Goal: Task Accomplishment & Management: Manage account settings

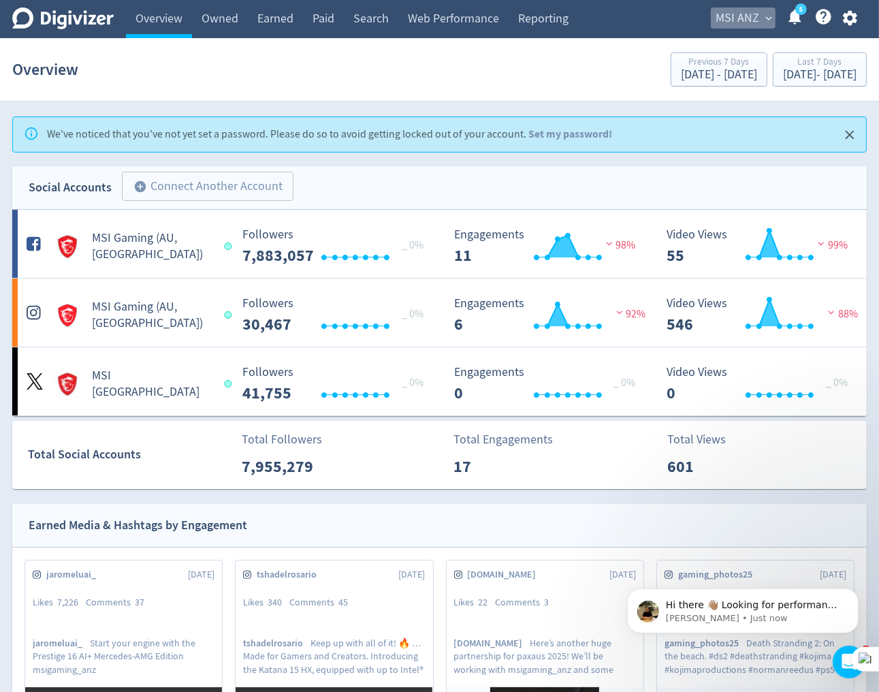
click at [768, 18] on span "expand_more" at bounding box center [768, 18] width 12 height 12
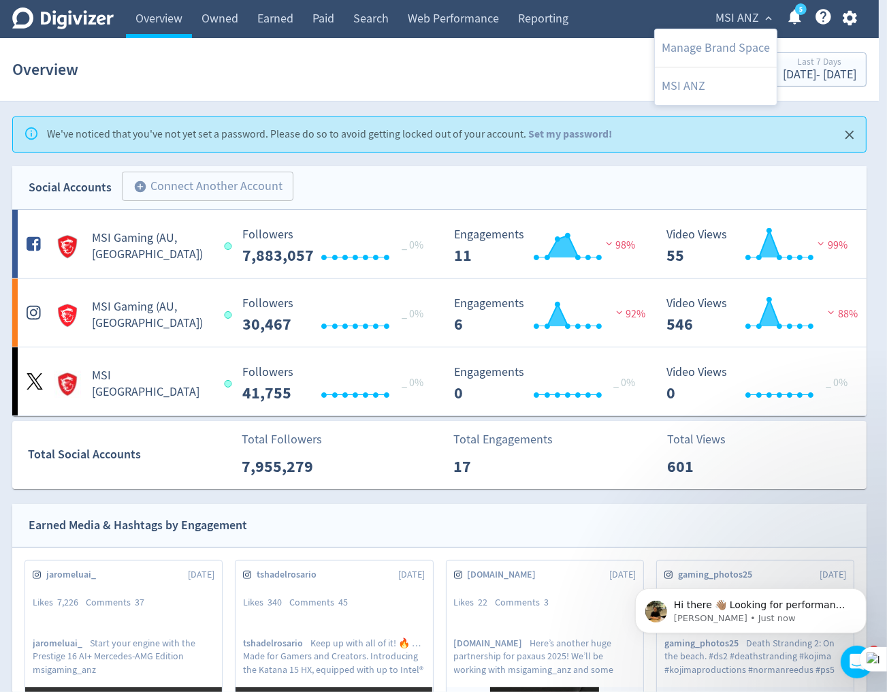
click at [338, 517] on div at bounding box center [443, 346] width 887 height 692
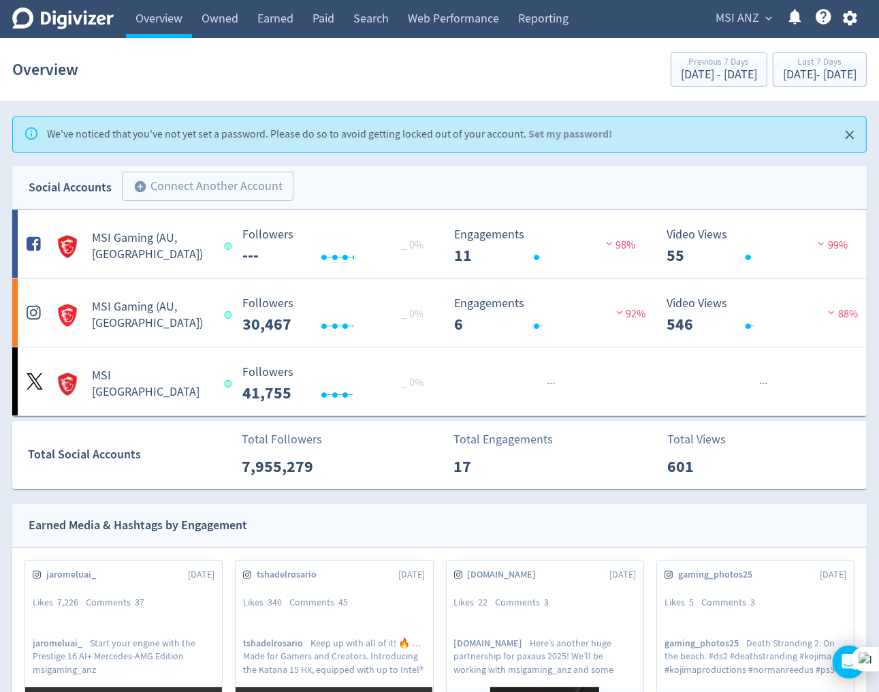
drag, startPoint x: 0, startPoint y: 0, endPoint x: 756, endPoint y: 13, distance: 756.4
click at [757, 13] on span "MSI ANZ" at bounding box center [737, 18] width 44 height 22
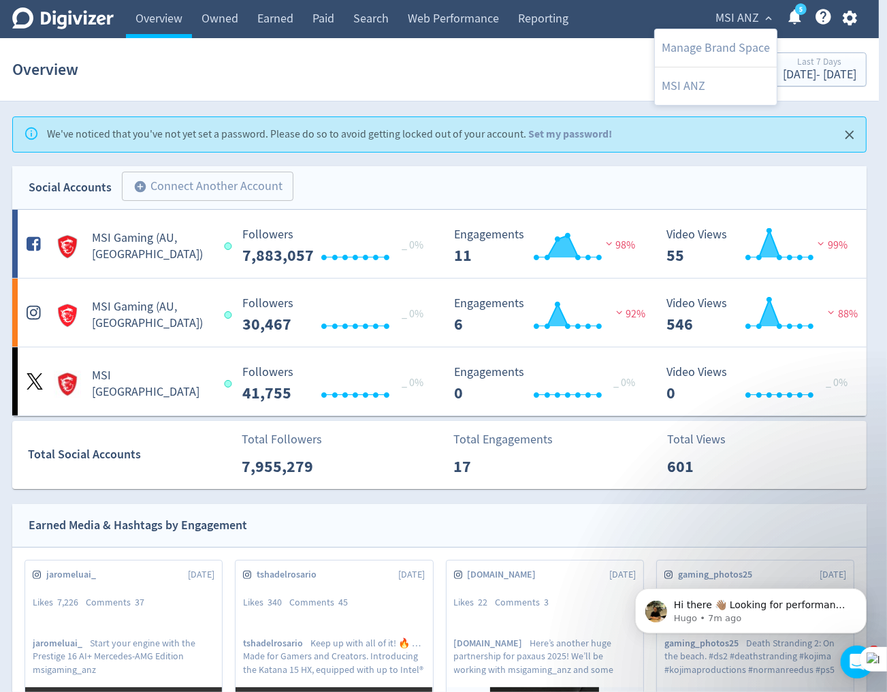
click at [846, 18] on div at bounding box center [443, 346] width 887 height 692
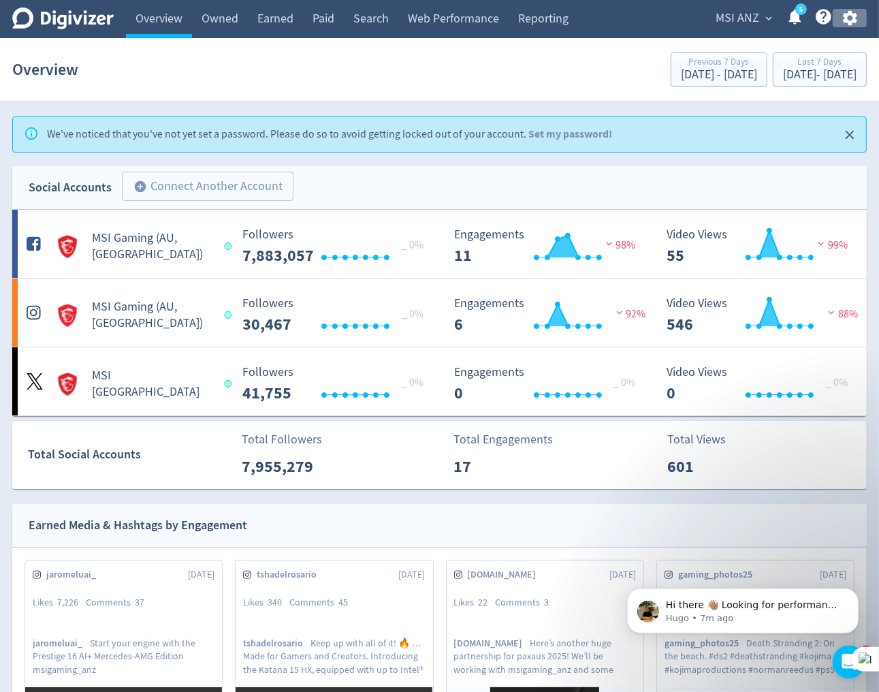
click at [850, 16] on icon "button" at bounding box center [850, 18] width 18 height 18
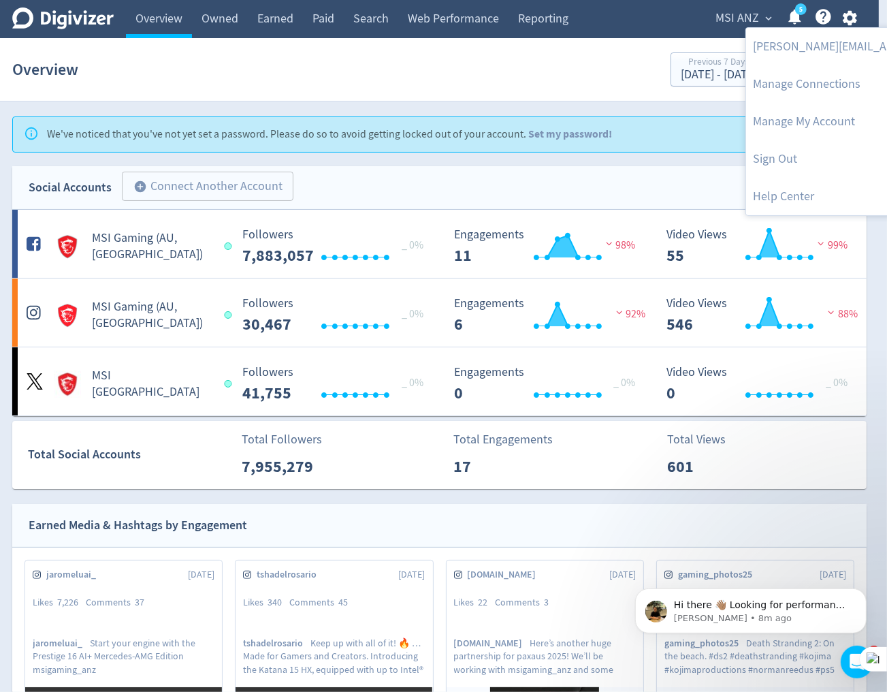
click at [436, 82] on div at bounding box center [443, 346] width 887 height 692
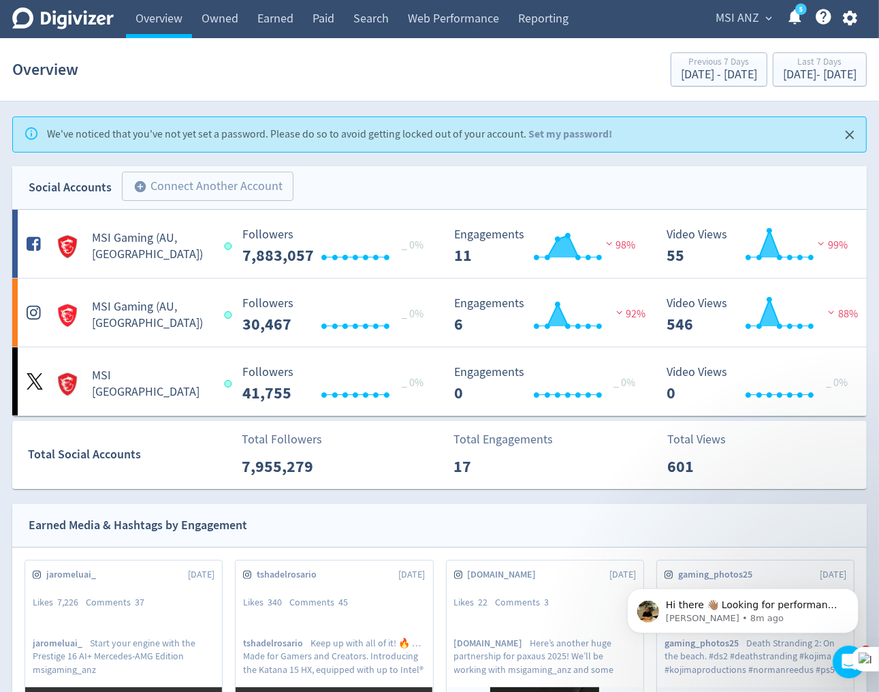
click at [798, 3] on link "5" at bounding box center [801, 9] width 12 height 12
